Goal: Information Seeking & Learning: Learn about a topic

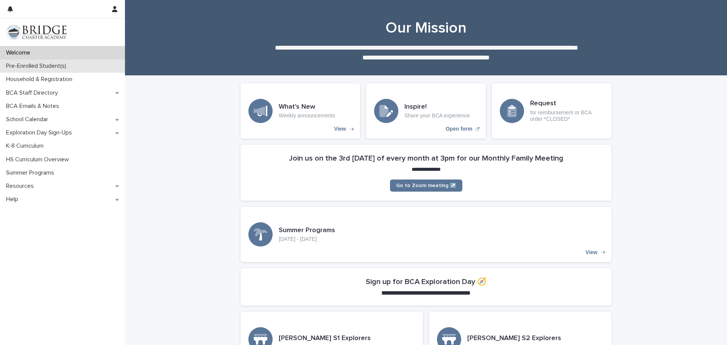
click at [28, 64] on p "Pre-Enrolled Student(s)" at bounding box center [37, 66] width 69 height 7
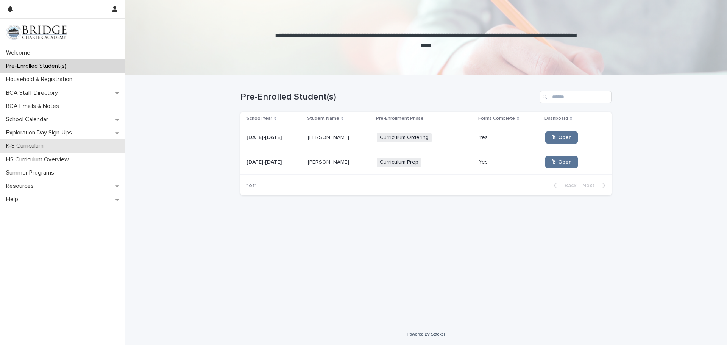
click at [52, 149] on div "K-8 Curriculum" at bounding box center [62, 145] width 125 height 13
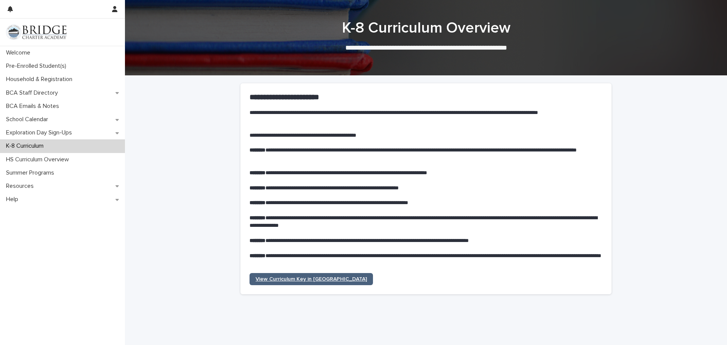
click at [289, 278] on span "View Curriculum Key in [GEOGRAPHIC_DATA]" at bounding box center [311, 279] width 111 height 5
click at [222, 194] on div "**********" at bounding box center [426, 347] width 602 height 543
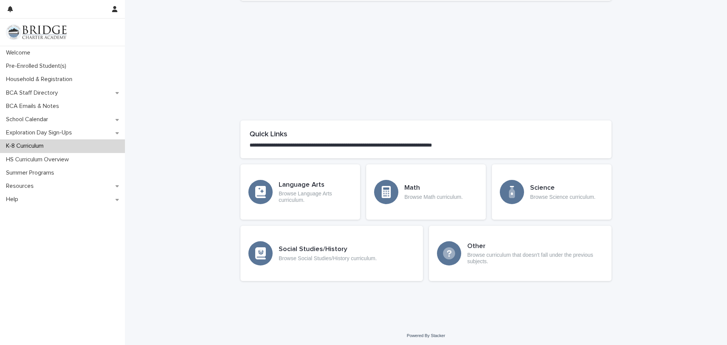
scroll to position [295, 0]
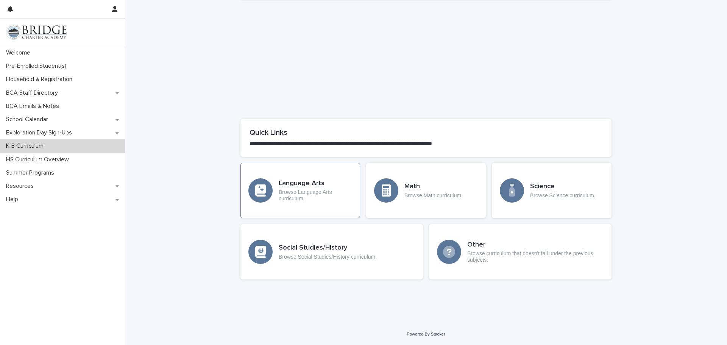
click at [319, 201] on p "Browse Language Arts curriculum." at bounding box center [315, 195] width 73 height 13
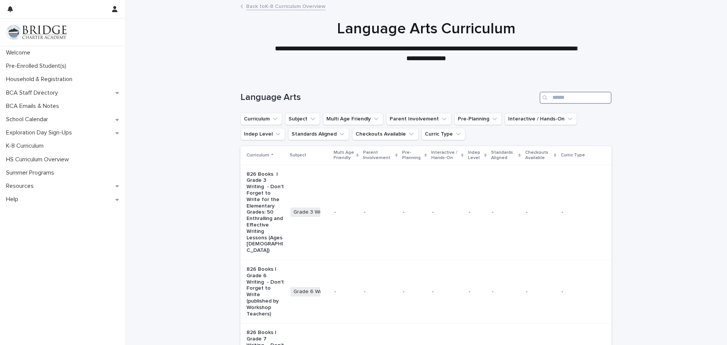
click at [559, 95] on input "Search" at bounding box center [576, 98] width 72 height 12
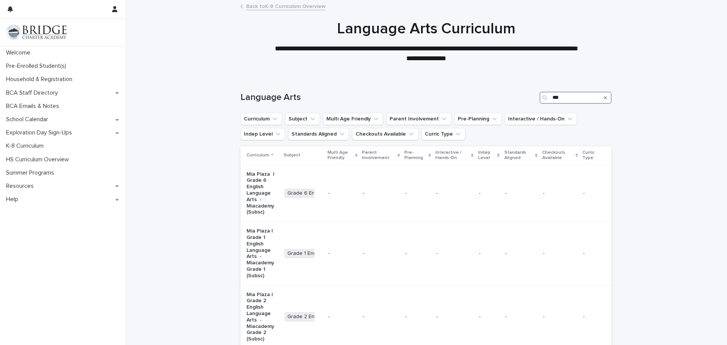
type input "***"
click at [29, 69] on p "Pre-Enrolled Student(s)" at bounding box center [37, 66] width 69 height 7
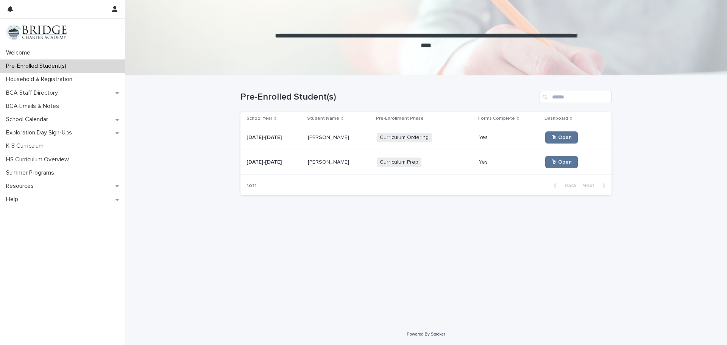
click at [439, 157] on div "Curriculum Prep + 0" at bounding box center [425, 163] width 96 height 16
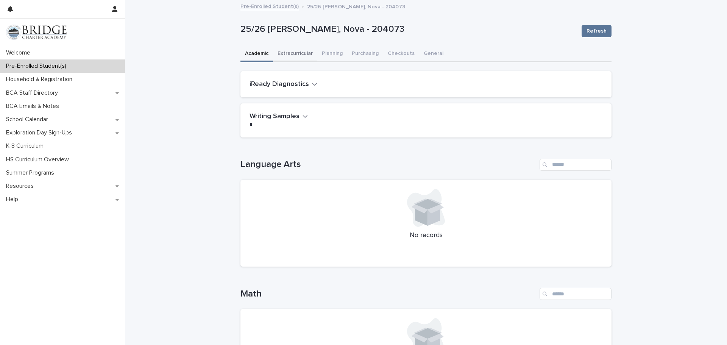
click at [296, 52] on button "Extracurricular" at bounding box center [295, 54] width 44 height 16
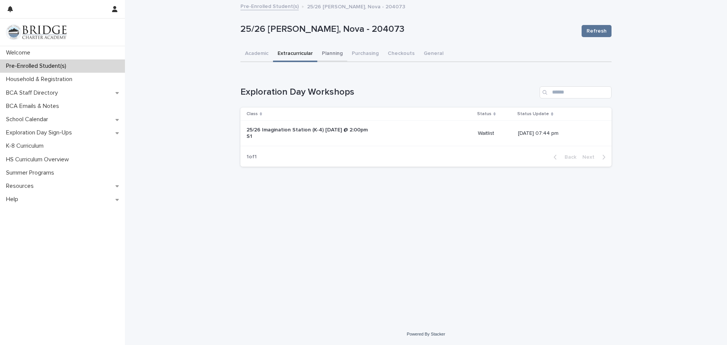
click at [339, 55] on button "Planning" at bounding box center [332, 54] width 30 height 16
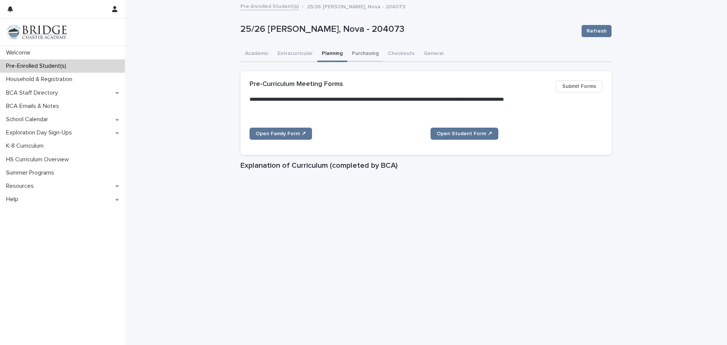
click at [359, 58] on button "Purchasing" at bounding box center [365, 54] width 36 height 16
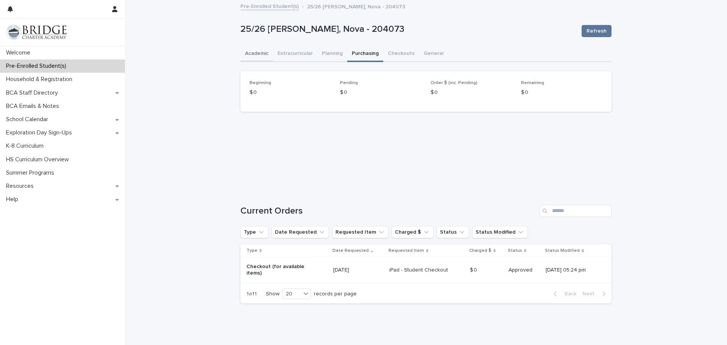
click at [256, 58] on button "Academic" at bounding box center [257, 54] width 33 height 16
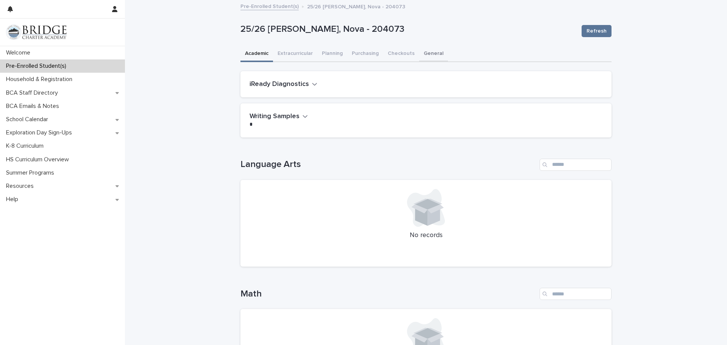
click at [424, 55] on button "General" at bounding box center [433, 54] width 29 height 16
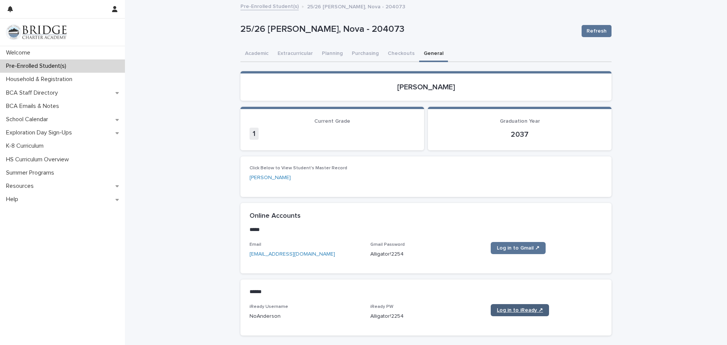
click at [501, 314] on link "Log in to iReady ↗" at bounding box center [520, 310] width 58 height 12
